Goal: Contribute content

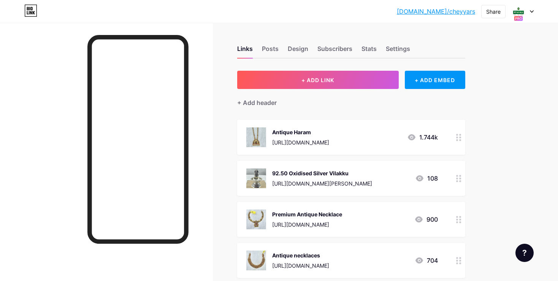
click at [457, 137] on circle at bounding box center [457, 137] width 2 height 2
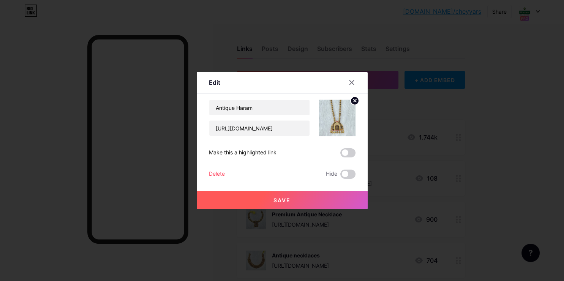
click at [355, 101] on icon at bounding box center [354, 100] width 3 height 3
click at [341, 120] on rect at bounding box center [341, 118] width 6 height 4
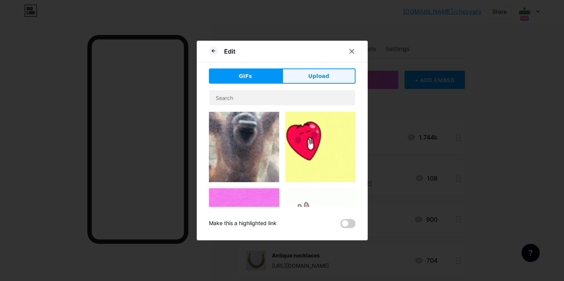
click at [304, 79] on button "Upload" at bounding box center [318, 75] width 73 height 15
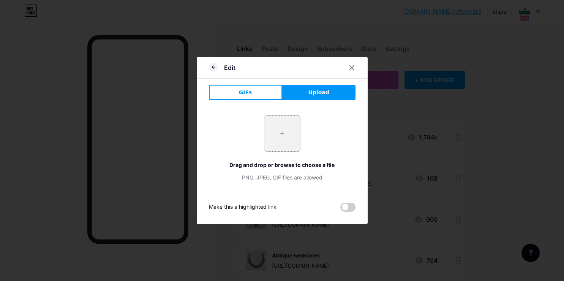
click at [270, 130] on input "file" at bounding box center [282, 133] width 36 height 36
click at [285, 131] on input "file" at bounding box center [282, 133] width 36 height 36
type input "C:\fakepath\-OZZ_T2HK874D7voyakl.jpg"
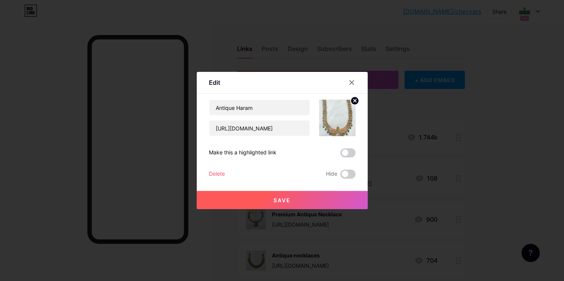
click at [277, 203] on span "Save" at bounding box center [281, 200] width 17 height 6
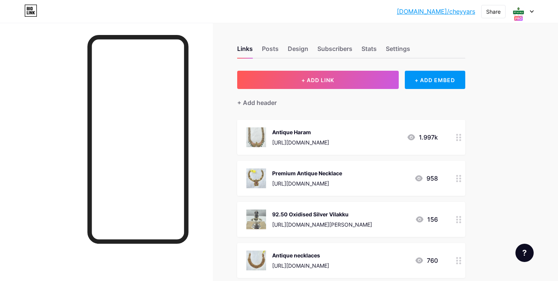
click at [457, 177] on circle at bounding box center [457, 178] width 2 height 2
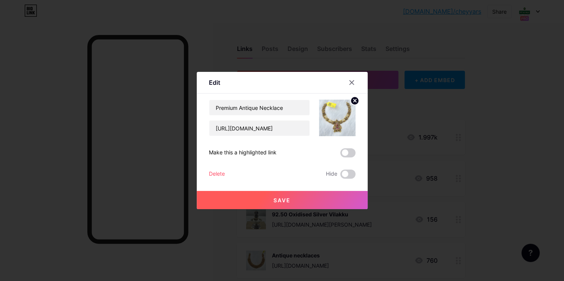
click at [351, 100] on circle at bounding box center [355, 100] width 8 height 8
click at [346, 99] on div "Content YouTube Play YouTube video without leaving your page. ADD Vimeo Play Vi…" at bounding box center [282, 135] width 147 height 85
click at [338, 113] on rect at bounding box center [336, 112] width 12 height 12
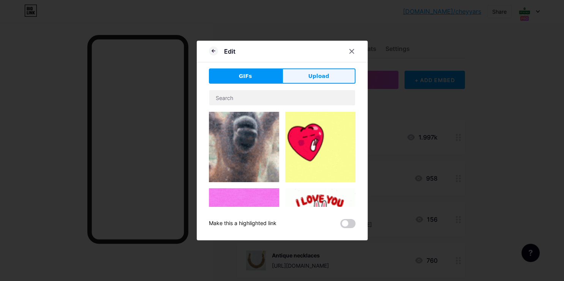
click at [324, 81] on button "Upload" at bounding box center [318, 75] width 73 height 15
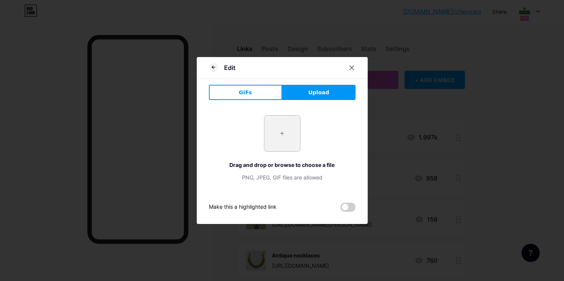
click at [286, 131] on input "file" at bounding box center [282, 133] width 36 height 36
type input "C:\fakepath\-OZZahr-rw2pbdCSik9Z.jpg"
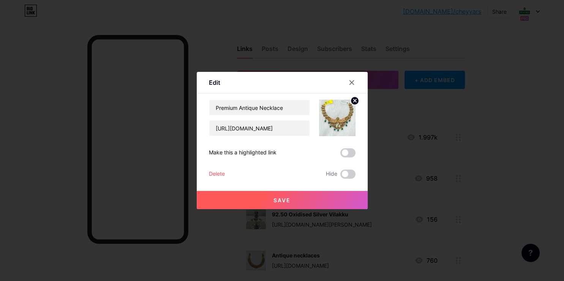
click at [311, 202] on button "Save" at bounding box center [282, 200] width 171 height 18
